Goal: Complete application form

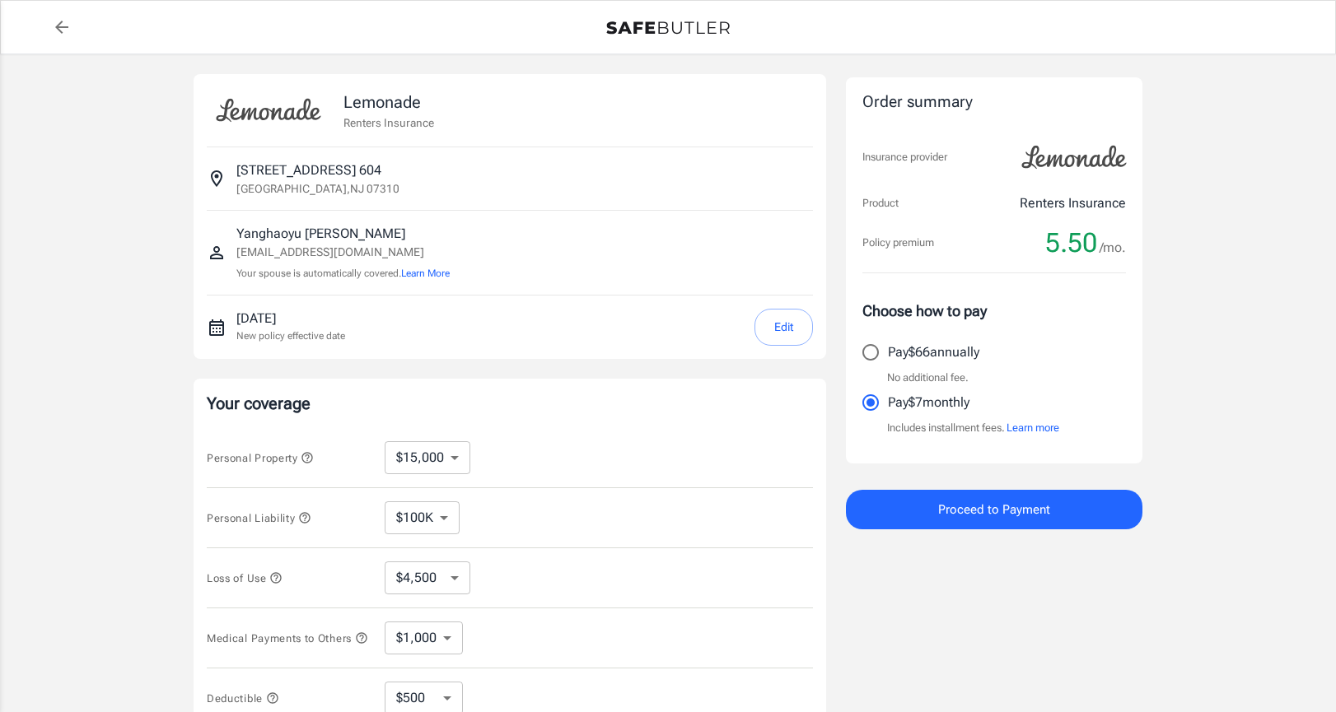
select select "15000"
select select "500"
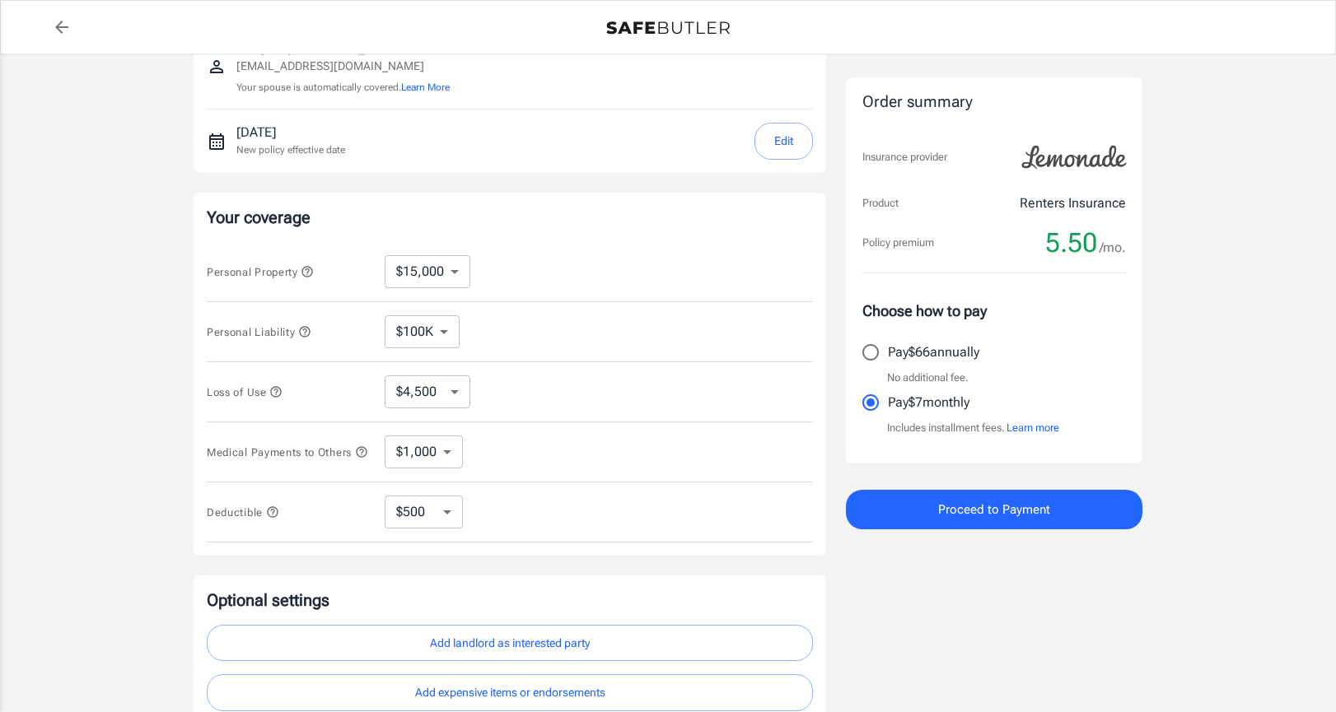
scroll to position [181, 0]
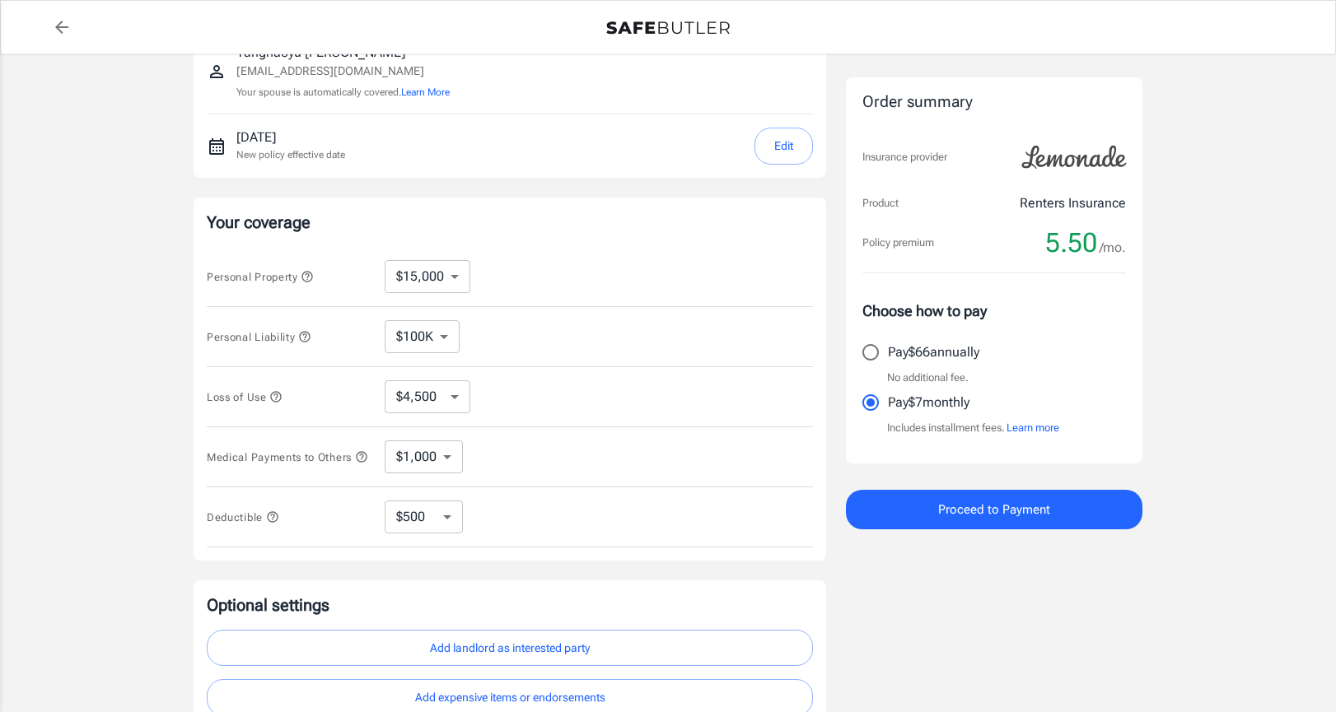
click at [431, 275] on select "$10,000 $15,000 $20,000 $25,000 $30,000 $40,000 $50,000 $100K $150K $200K $250K" at bounding box center [428, 276] width 86 height 33
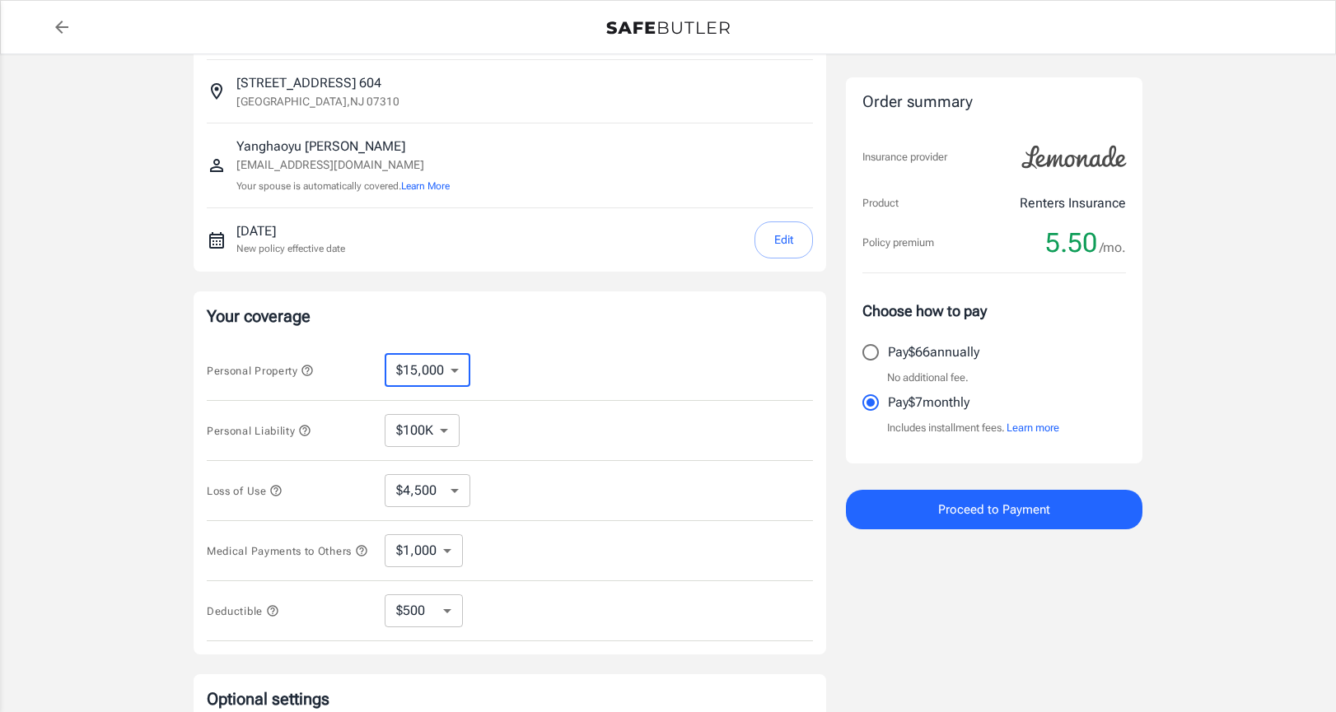
scroll to position [63, 0]
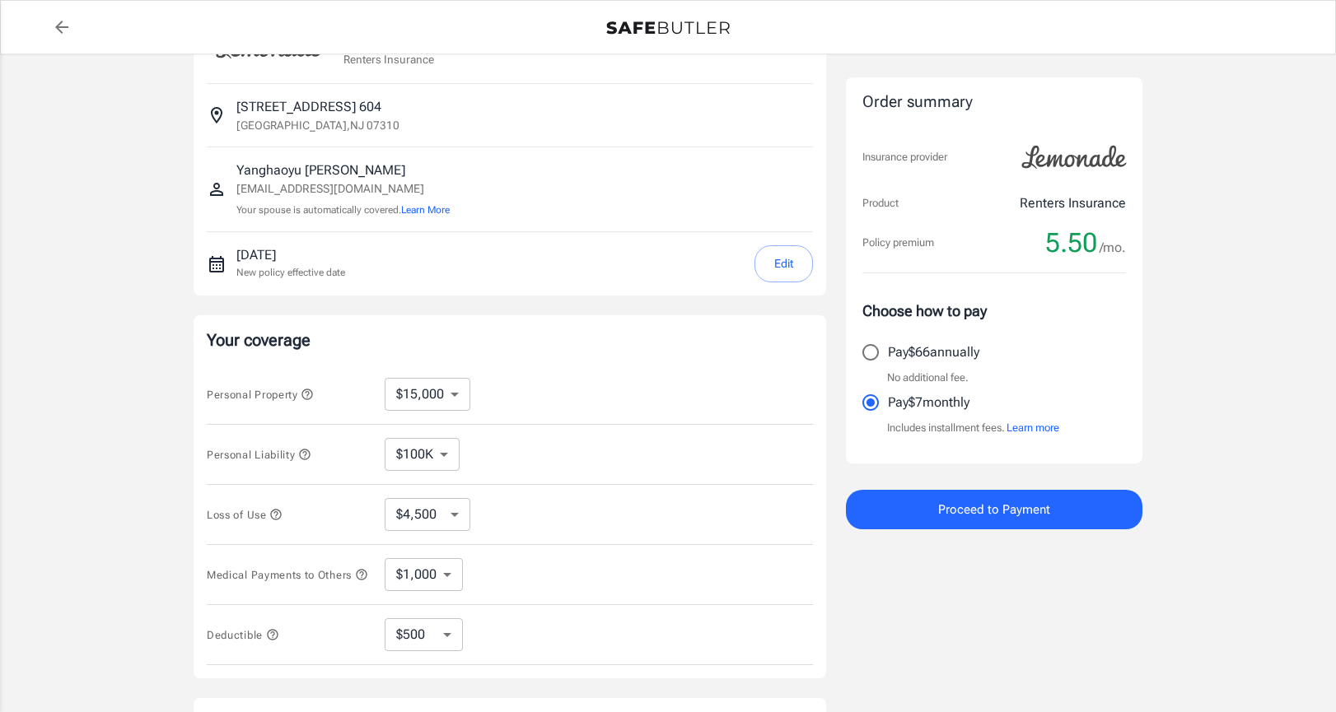
click at [439, 412] on div "Personal Property $10,000 $15,000 $20,000 $25,000 $30,000 $40,000 $50,000 $100K…" at bounding box center [510, 395] width 606 height 60
click at [440, 399] on select "$10,000 $15,000 $20,000 $25,000 $30,000 $40,000 $50,000 $100K $150K $200K $250K" at bounding box center [428, 394] width 86 height 33
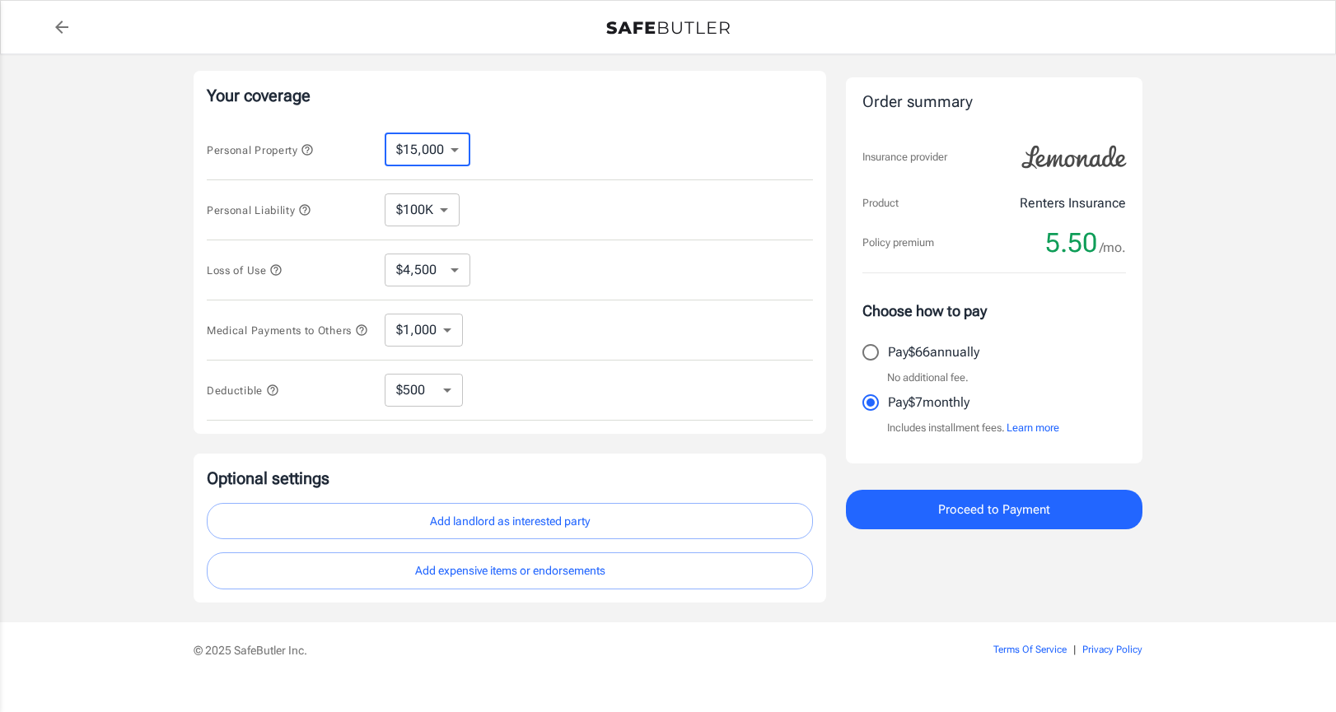
scroll to position [292, 0]
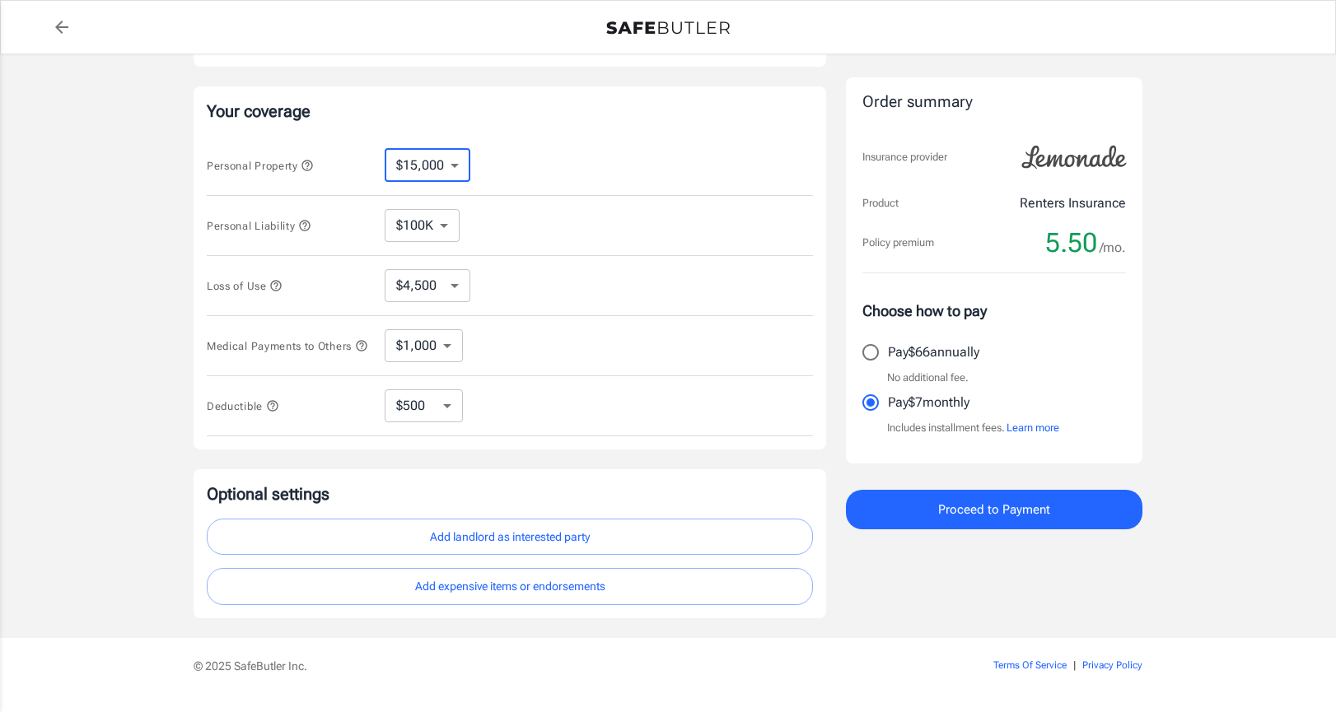
click at [451, 173] on select "$10,000 $15,000 $20,000 $25,000 $30,000 $40,000 $50,000 $100K $150K $200K $250K" at bounding box center [428, 165] width 86 height 33
select select "10000"
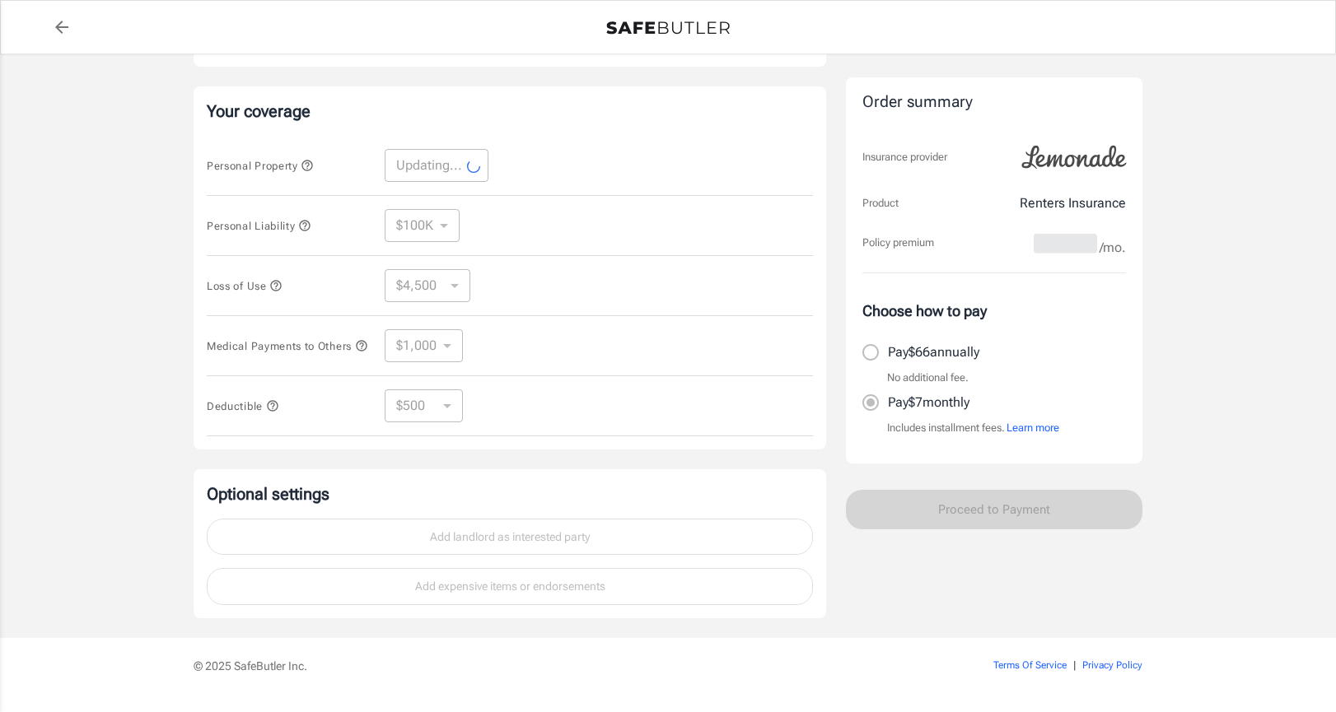
select select "10000"
select select "3000"
